Goal: Check status: Check status

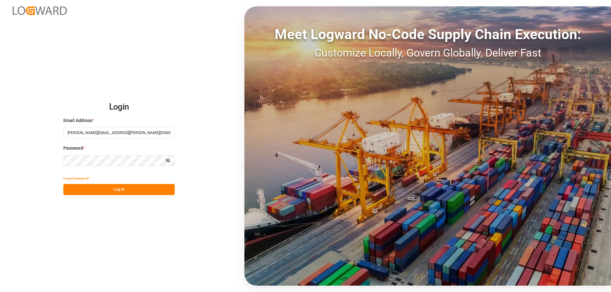
click at [143, 190] on button "Log In" at bounding box center [118, 189] width 111 height 11
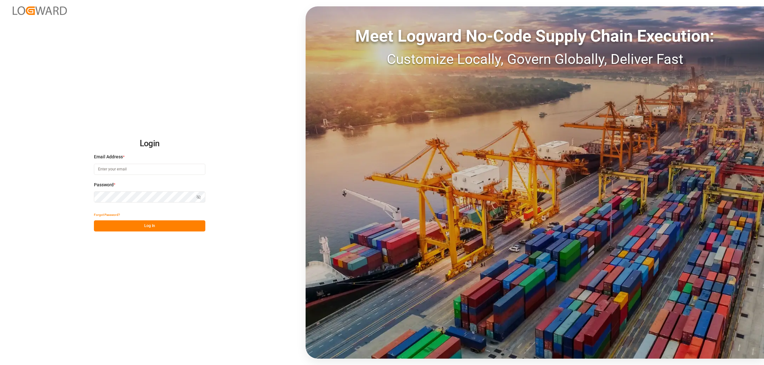
type input "[PERSON_NAME][EMAIL_ADDRESS][PERSON_NAME][DOMAIN_NAME]"
click at [176, 223] on button "Log In" at bounding box center [149, 225] width 111 height 11
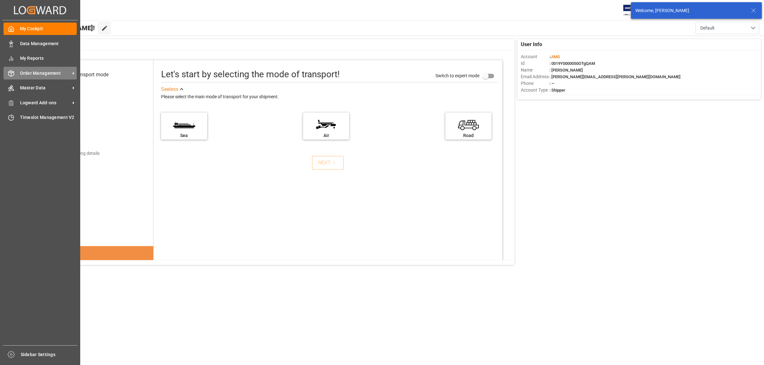
click at [35, 75] on span "Order Management" at bounding box center [45, 73] width 50 height 7
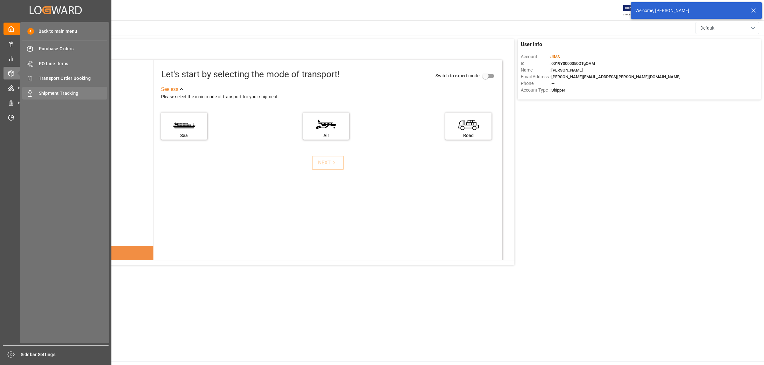
click at [69, 88] on div "Shipment Tracking Shipment Tracking" at bounding box center [64, 93] width 85 height 12
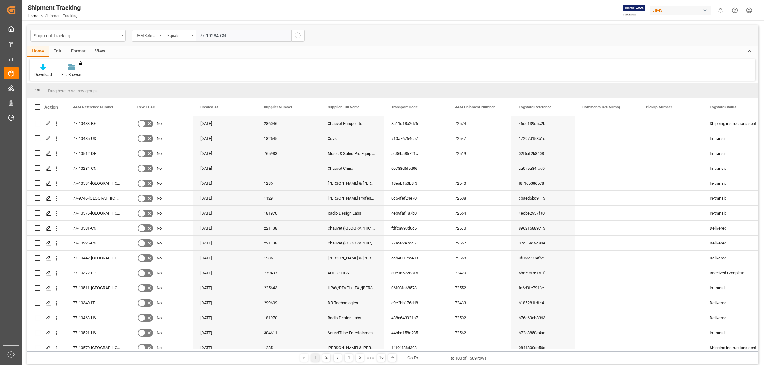
type input "77-10284-CN"
click at [295, 37] on icon "search button" at bounding box center [298, 36] width 8 height 8
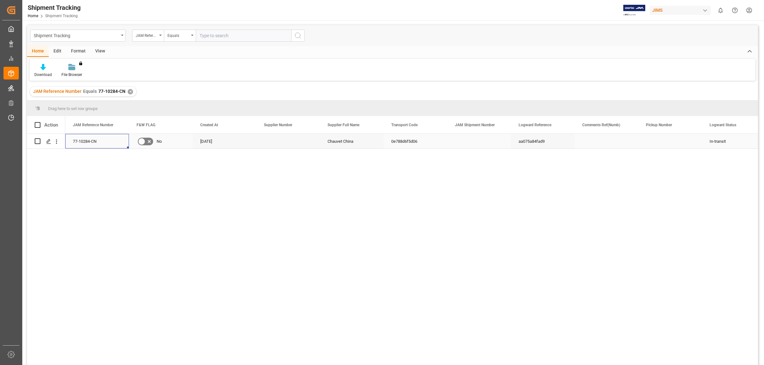
click at [83, 138] on div "77-10284-CN" at bounding box center [97, 141] width 64 height 15
click at [41, 139] on div "Press SPACE to select this row." at bounding box center [46, 141] width 23 height 14
click at [45, 140] on div "Press SPACE to select this row." at bounding box center [49, 142] width 10 height 12
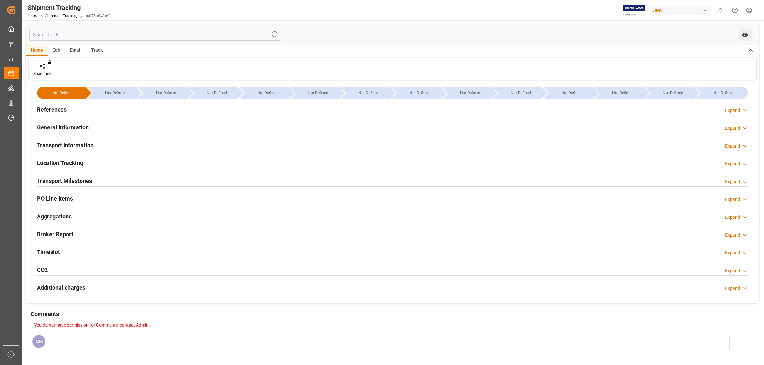
type input "Evergreen"
type input "Evergreen Marine Corp."
type input "9300398"
click at [70, 143] on h2 "Transport Information" at bounding box center [65, 145] width 57 height 9
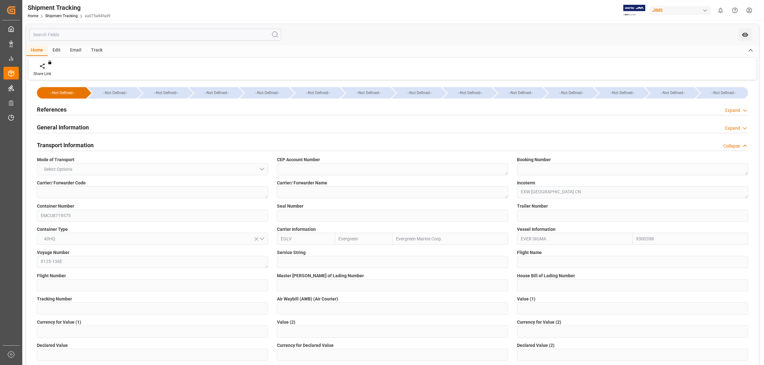
click at [73, 128] on h2 "General Information" at bounding box center [63, 127] width 52 height 9
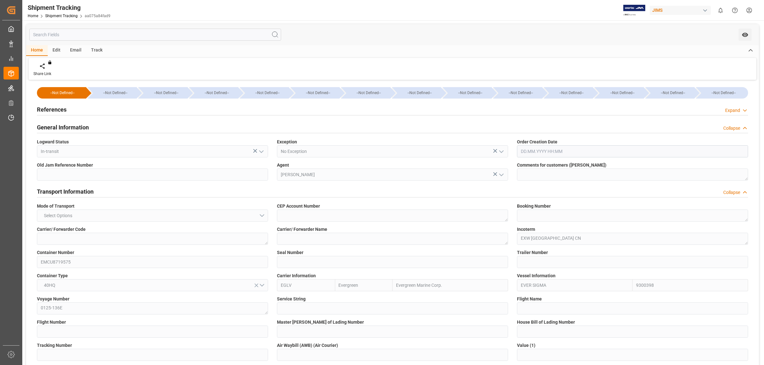
click at [74, 107] on div "References Expand" at bounding box center [392, 109] width 711 height 12
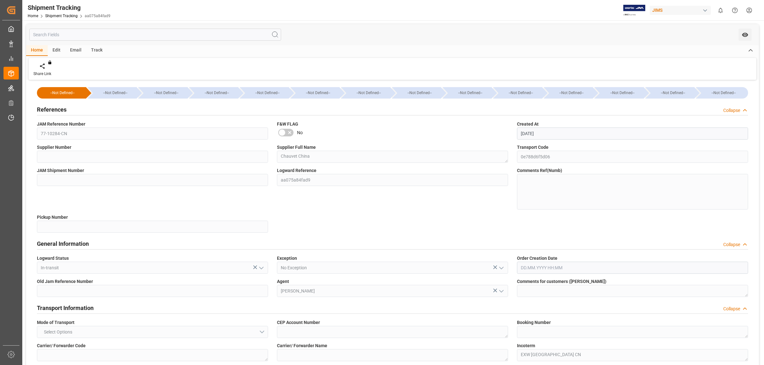
click at [65, 110] on h2 "References" at bounding box center [52, 109] width 30 height 9
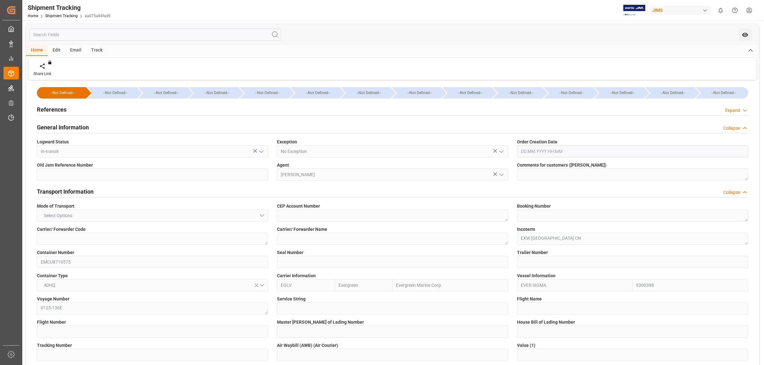
click at [82, 188] on h2 "Transport Information" at bounding box center [65, 191] width 57 height 9
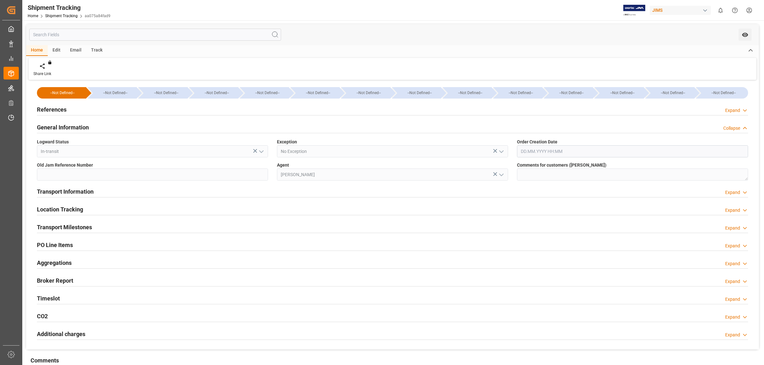
click at [81, 129] on h2 "General Information" at bounding box center [63, 127] width 52 height 9
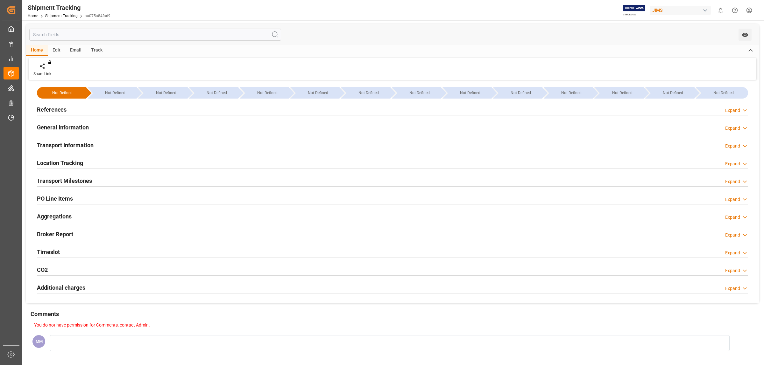
click at [84, 164] on div "Location Tracking Expand" at bounding box center [392, 163] width 711 height 12
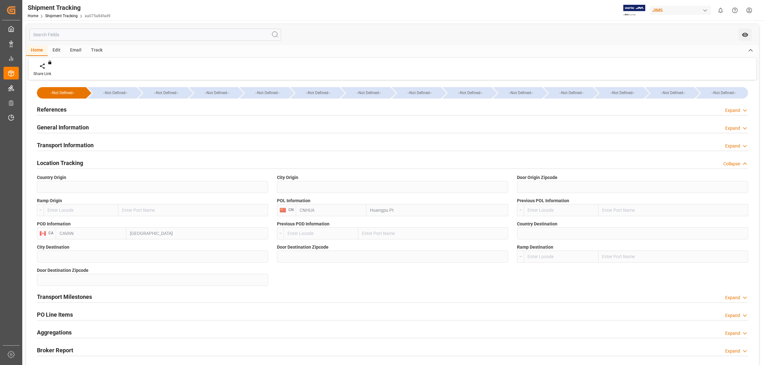
click at [84, 162] on div "Location Tracking Collapse" at bounding box center [392, 163] width 711 height 12
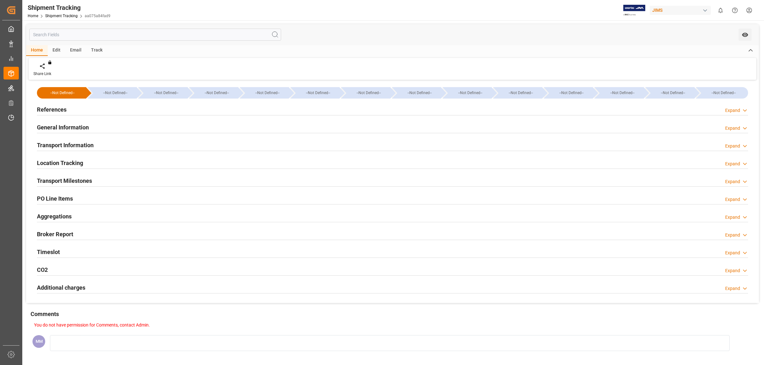
click at [89, 182] on h2 "Transport Milestones" at bounding box center [64, 181] width 55 height 9
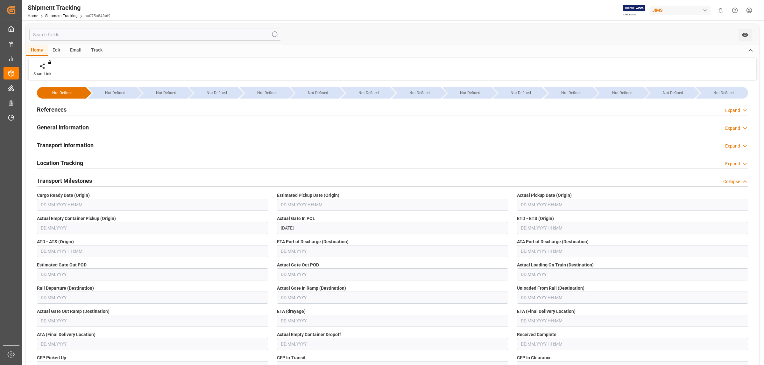
click at [89, 180] on h2 "Transport Milestones" at bounding box center [64, 181] width 55 height 9
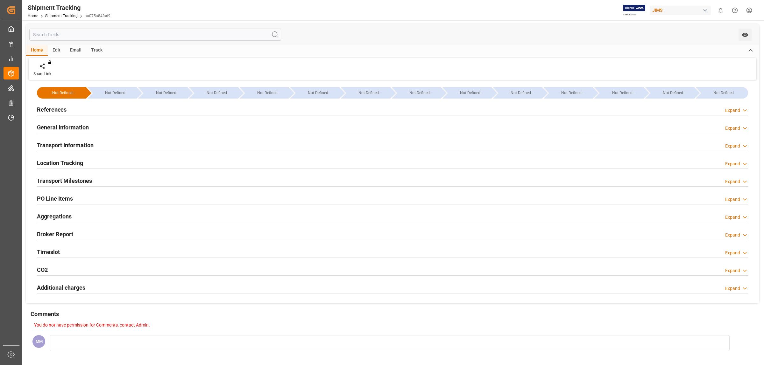
click at [75, 145] on h2 "Transport Information" at bounding box center [65, 145] width 57 height 9
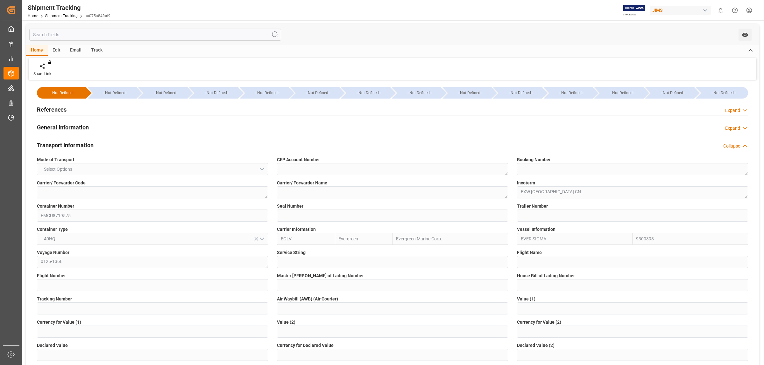
click at [75, 142] on h2 "Transport Information" at bounding box center [65, 145] width 57 height 9
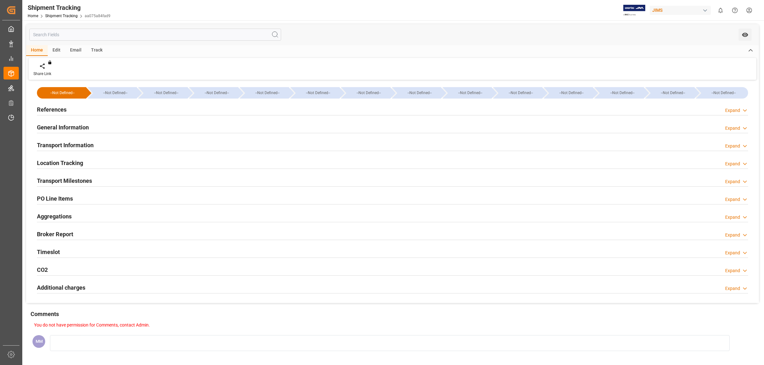
click at [169, 318] on div "Comments" at bounding box center [393, 315] width 724 height 11
click at [59, 141] on h2 "Transport Information" at bounding box center [65, 145] width 57 height 9
